Goal: Transaction & Acquisition: Purchase product/service

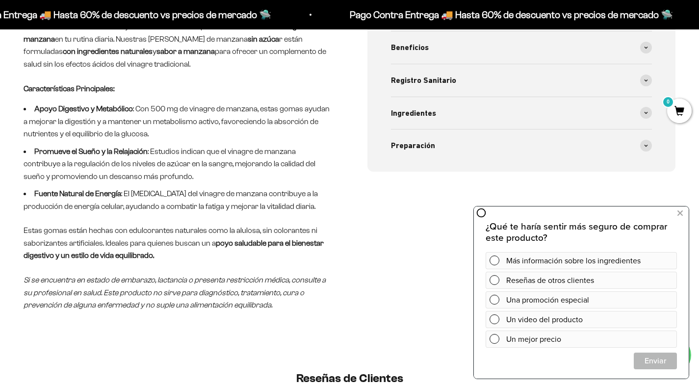
scroll to position [540, 0]
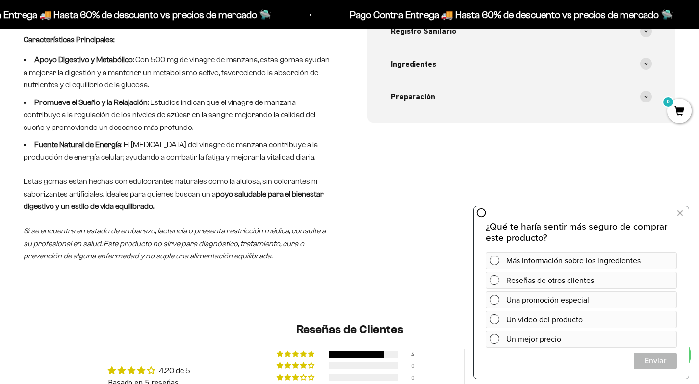
click at [403, 262] on div "Precios con Membresía Precio 60 gomas: $40.000 Precio por 500mg de Vinagre de M…" at bounding box center [521, 84] width 309 height 355
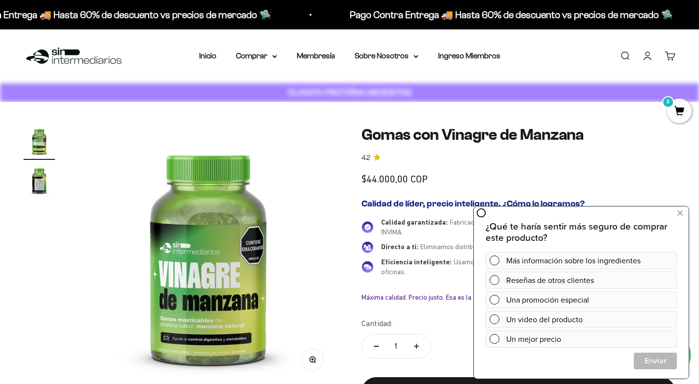
scroll to position [0, 0]
click at [65, 53] on img at bounding box center [74, 56] width 101 height 21
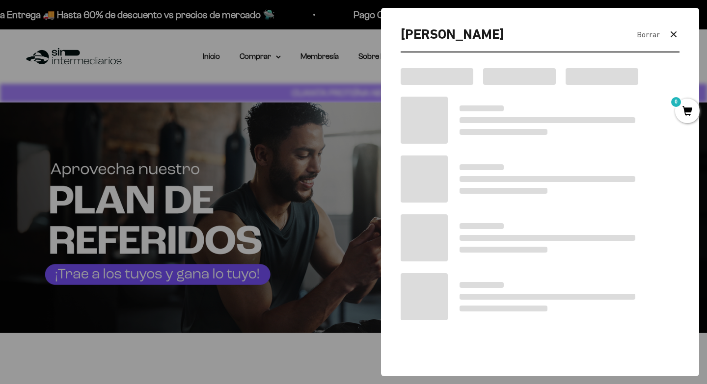
type input "[PERSON_NAME]"
